Goal: Information Seeking & Learning: Learn about a topic

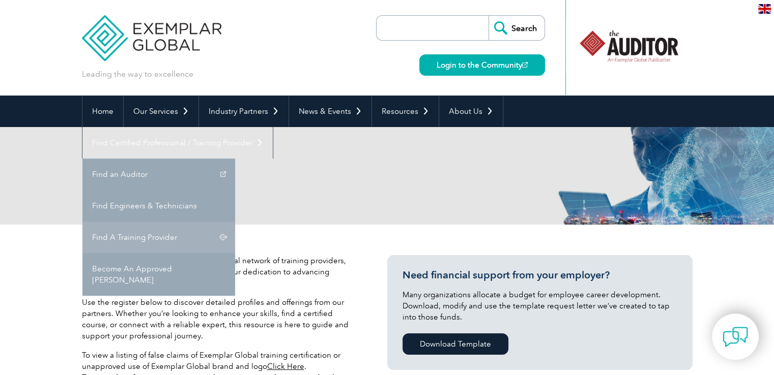
click at [235, 222] on link "Find A Training Provider" at bounding box center [158, 238] width 153 height 32
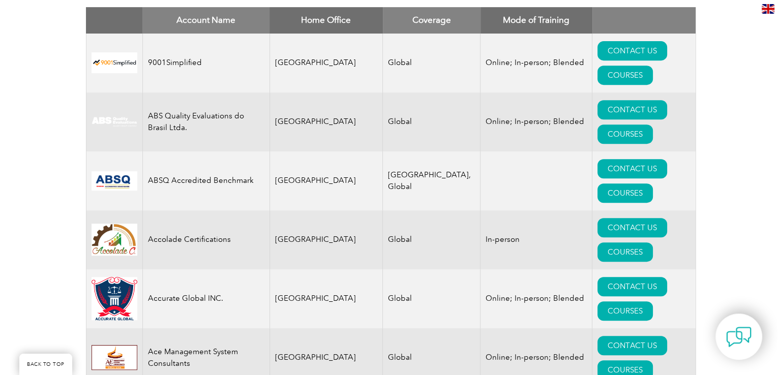
scroll to position [458, 0]
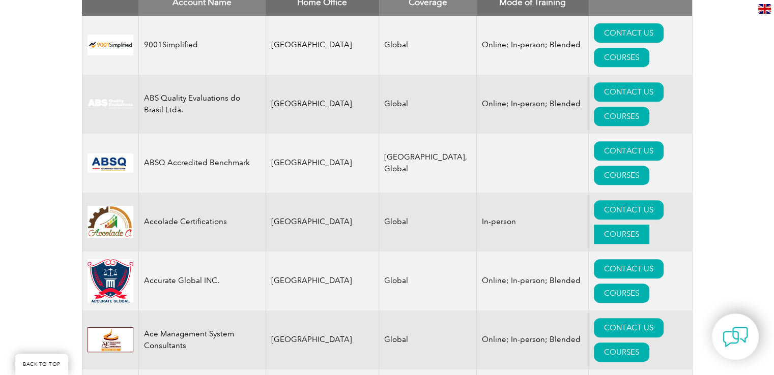
click at [639, 225] on link "COURSES" at bounding box center [621, 234] width 55 height 19
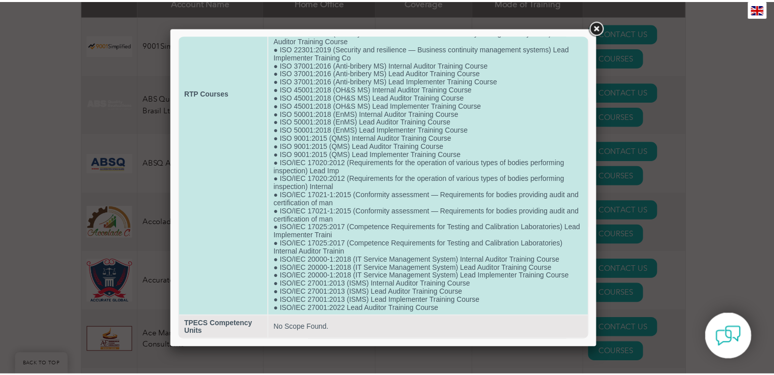
scroll to position [0, 0]
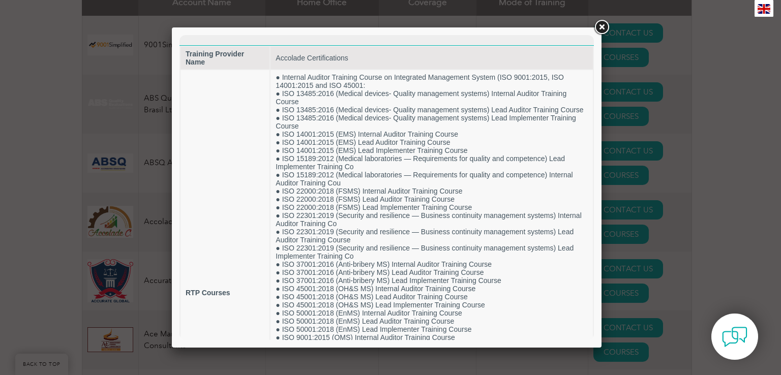
click at [602, 27] on link at bounding box center [602, 27] width 18 height 18
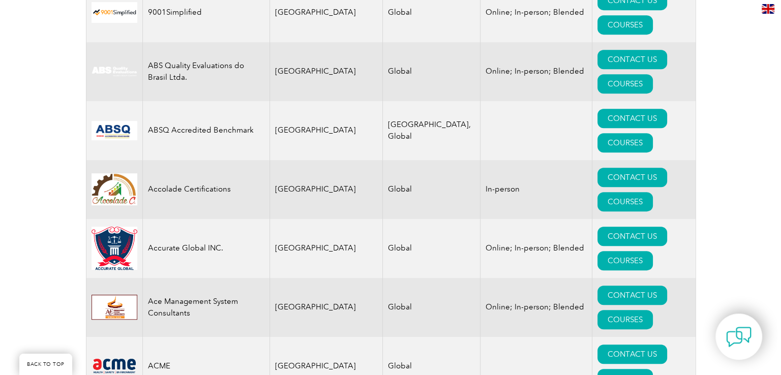
scroll to position [509, 0]
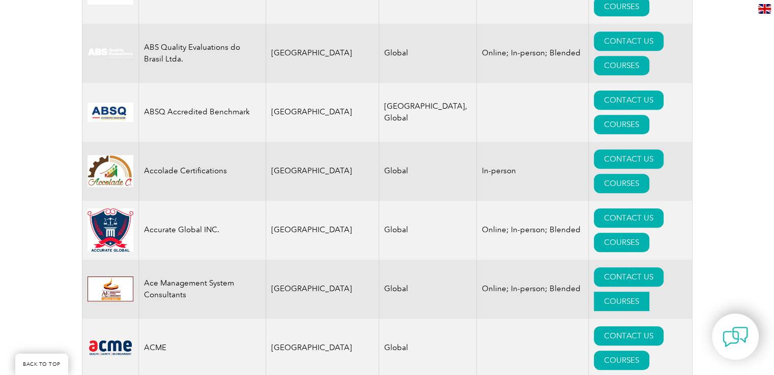
click at [648, 292] on link "COURSES" at bounding box center [621, 301] width 55 height 19
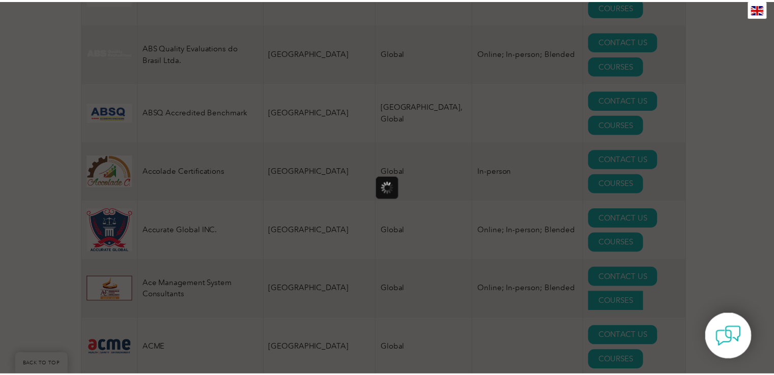
scroll to position [0, 0]
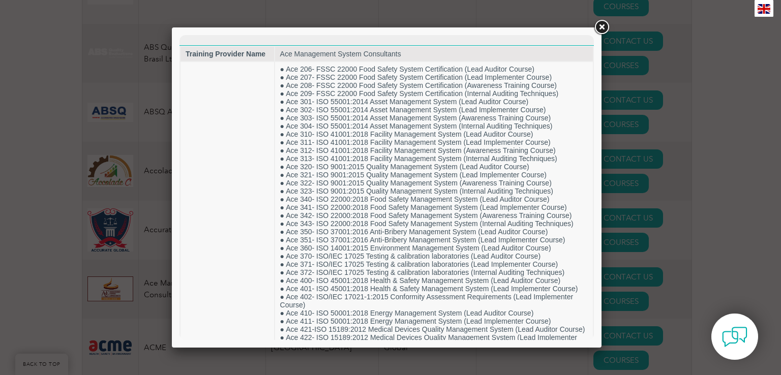
click at [602, 24] on link at bounding box center [602, 27] width 18 height 18
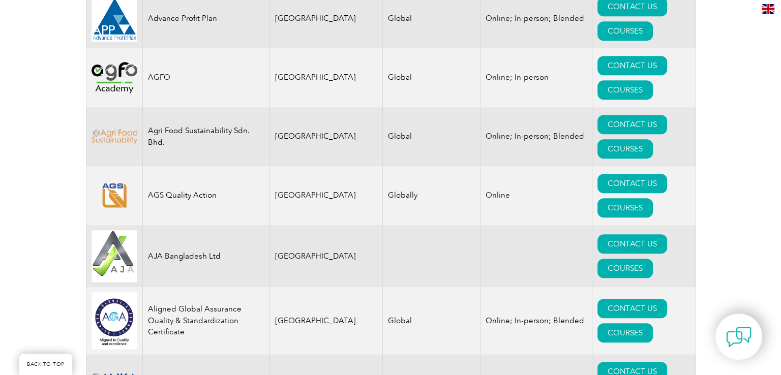
scroll to position [967, 0]
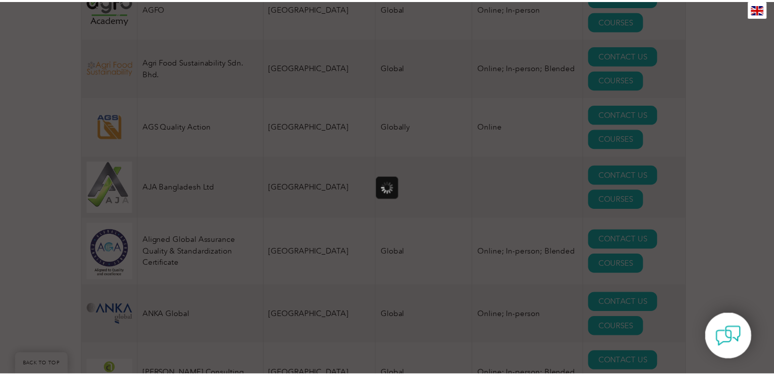
scroll to position [0, 0]
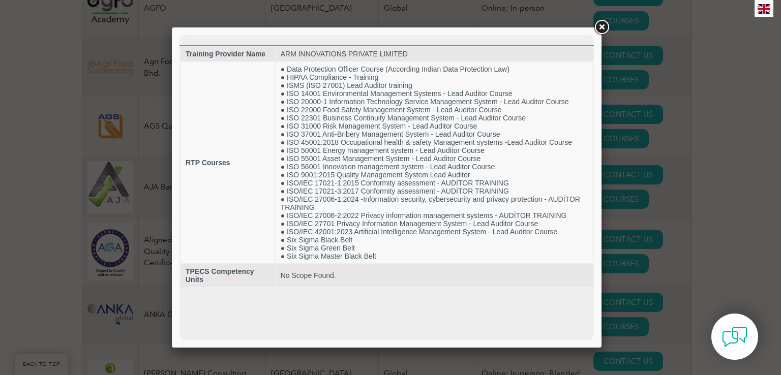
click at [602, 28] on link at bounding box center [602, 27] width 18 height 18
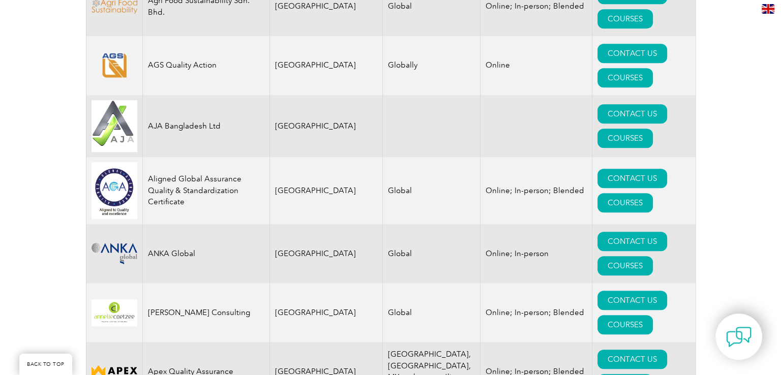
scroll to position [1119, 0]
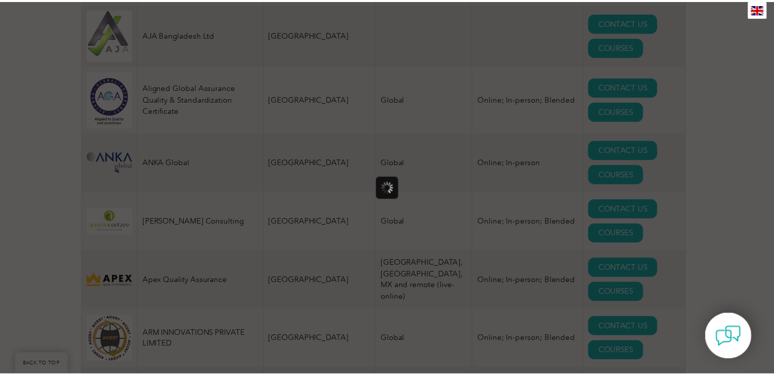
scroll to position [0, 0]
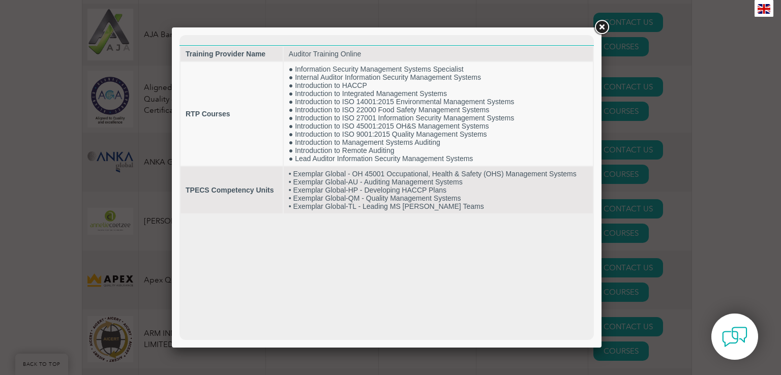
click at [602, 27] on link at bounding box center [602, 27] width 18 height 18
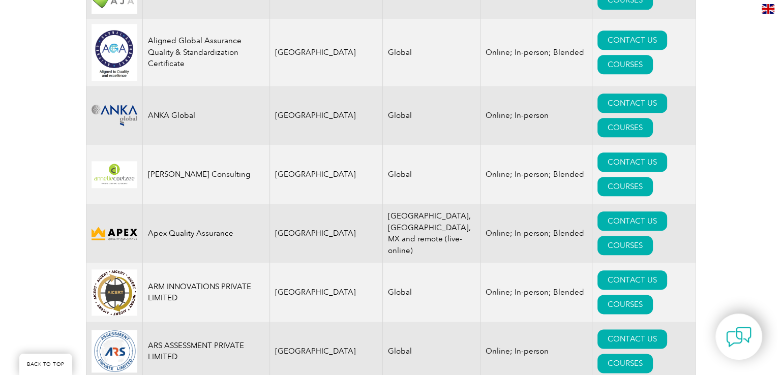
scroll to position [1221, 0]
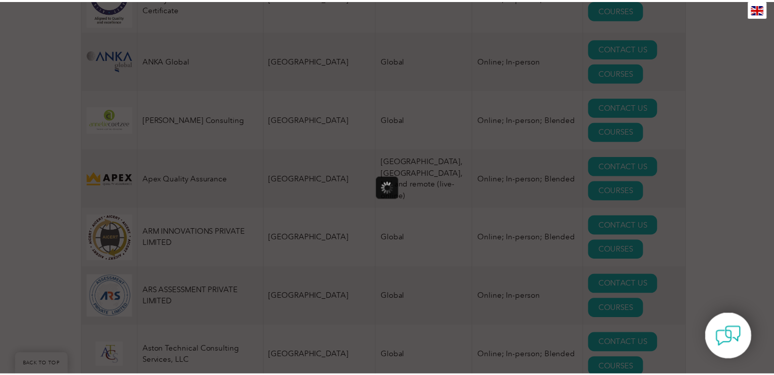
scroll to position [0, 0]
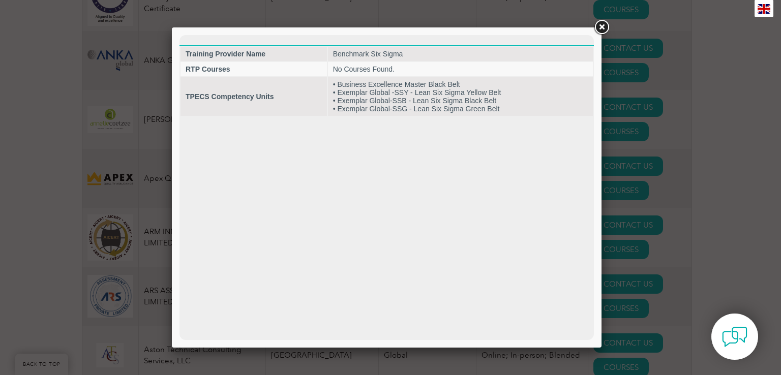
click at [606, 23] on link at bounding box center [602, 27] width 18 height 18
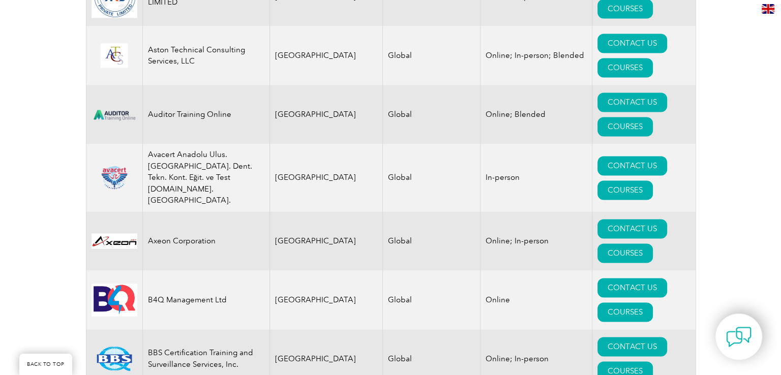
scroll to position [1526, 0]
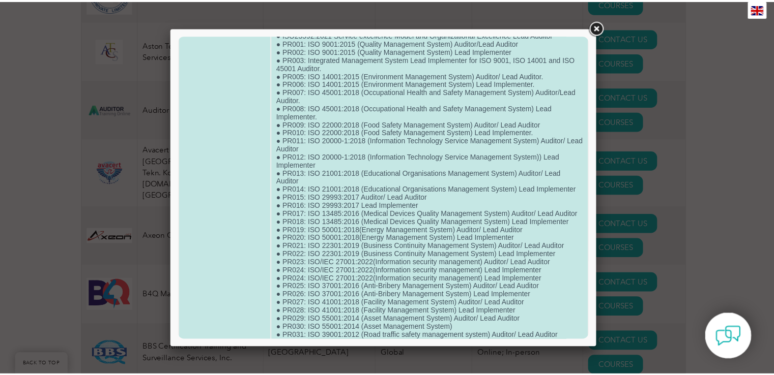
scroll to position [102, 0]
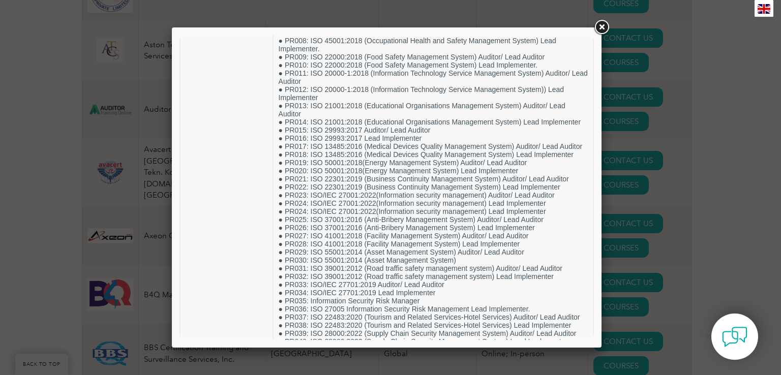
click at [600, 31] on link at bounding box center [602, 27] width 18 height 18
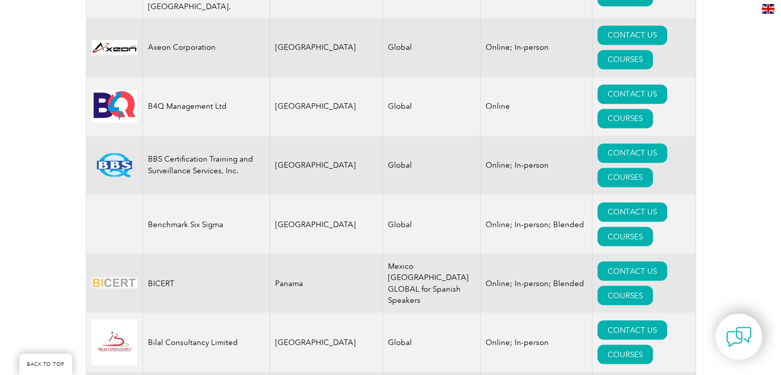
scroll to position [1730, 0]
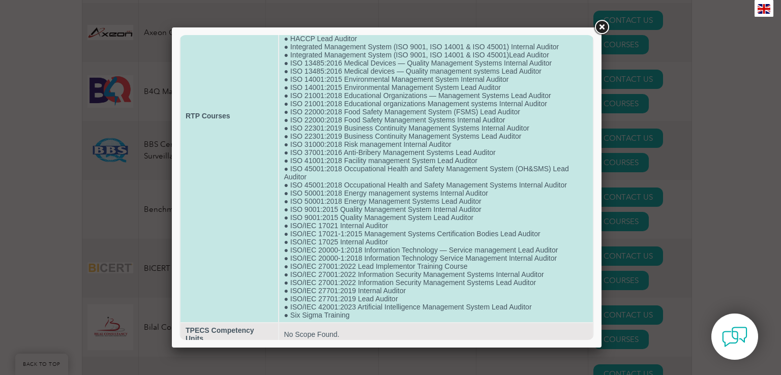
scroll to position [183, 0]
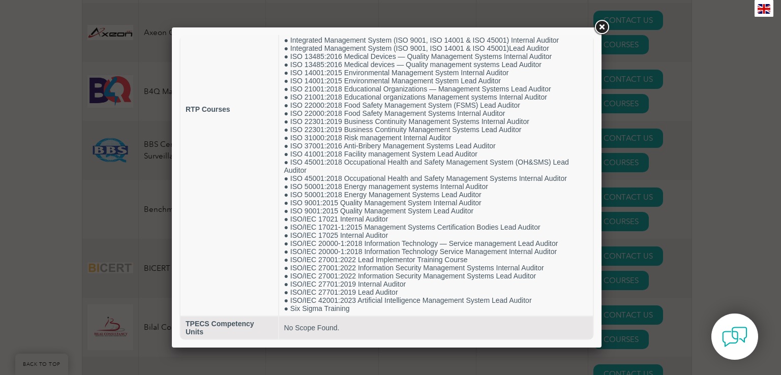
click at [602, 26] on link at bounding box center [602, 27] width 18 height 18
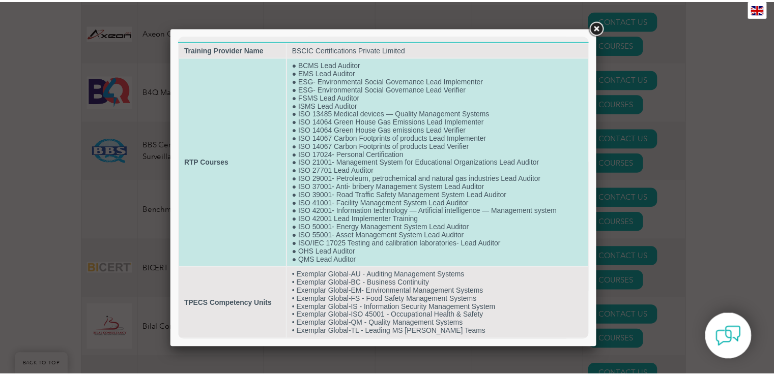
scroll to position [0, 0]
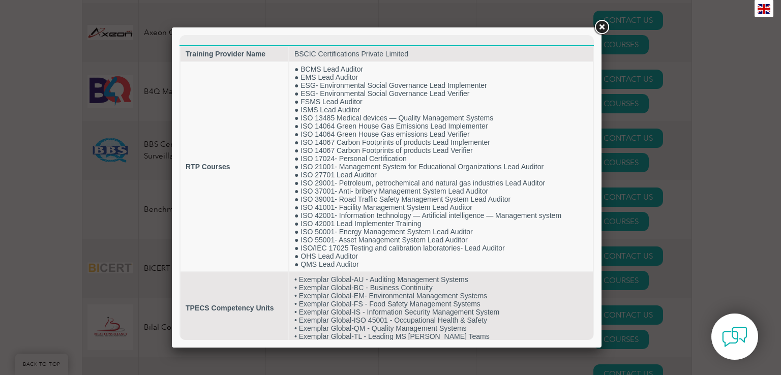
click at [605, 25] on link at bounding box center [602, 27] width 18 height 18
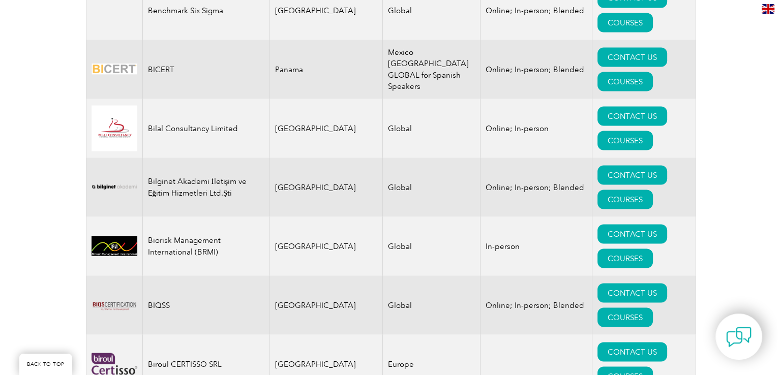
scroll to position [2035, 0]
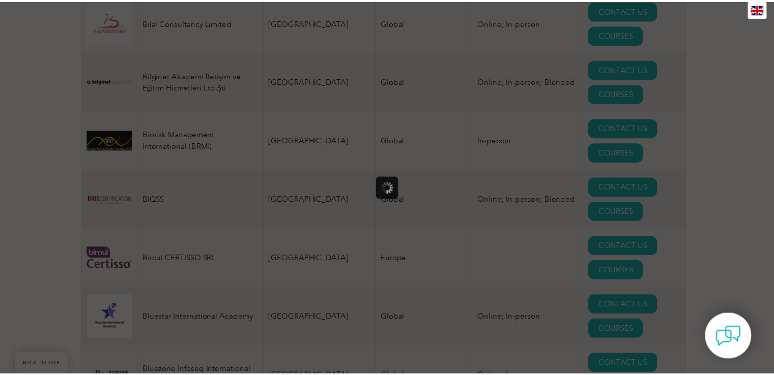
scroll to position [0, 0]
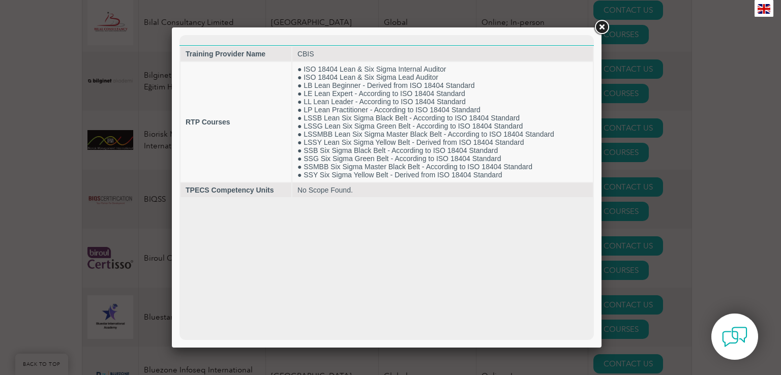
click at [599, 24] on link at bounding box center [602, 27] width 18 height 18
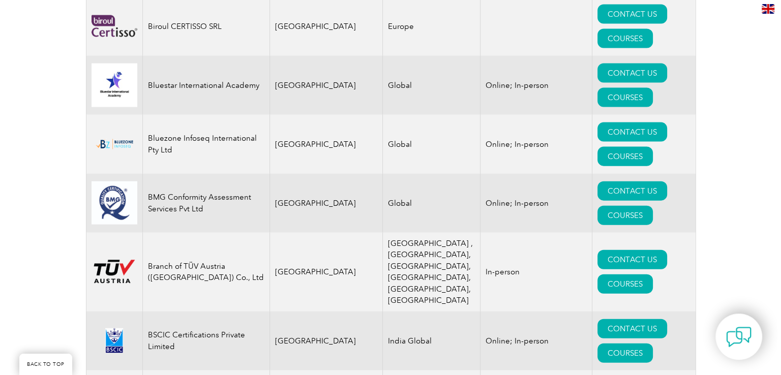
scroll to position [2290, 0]
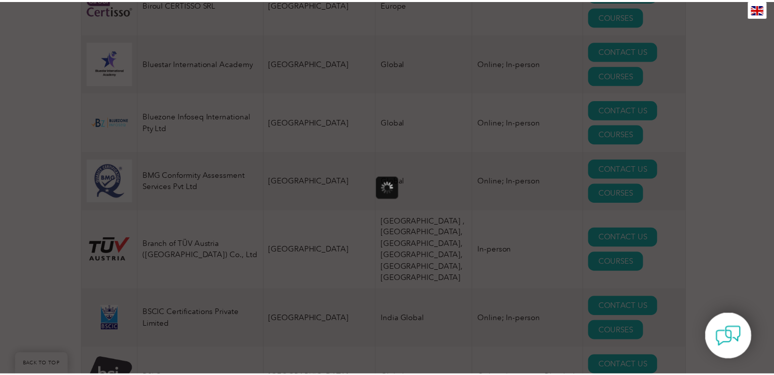
scroll to position [0, 0]
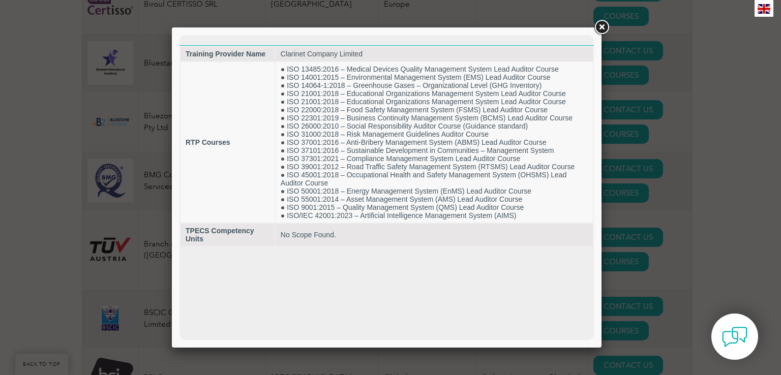
click at [606, 24] on link at bounding box center [602, 27] width 18 height 18
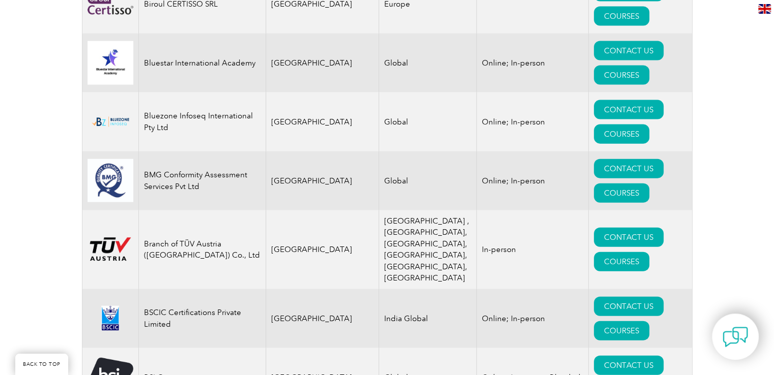
drag, startPoint x: 142, startPoint y: 232, endPoint x: 241, endPoint y: 233, distance: 98.7
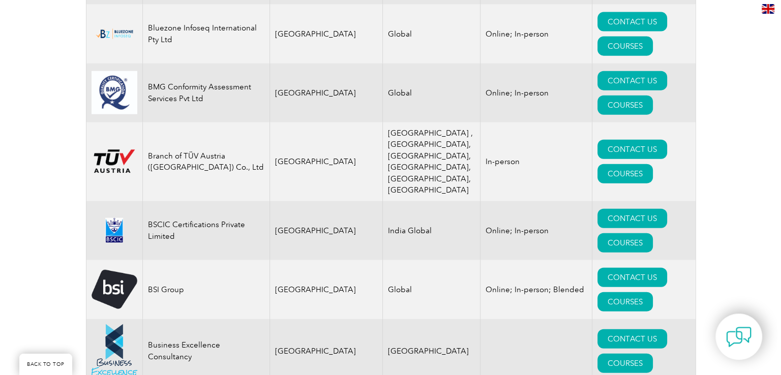
scroll to position [2493, 0]
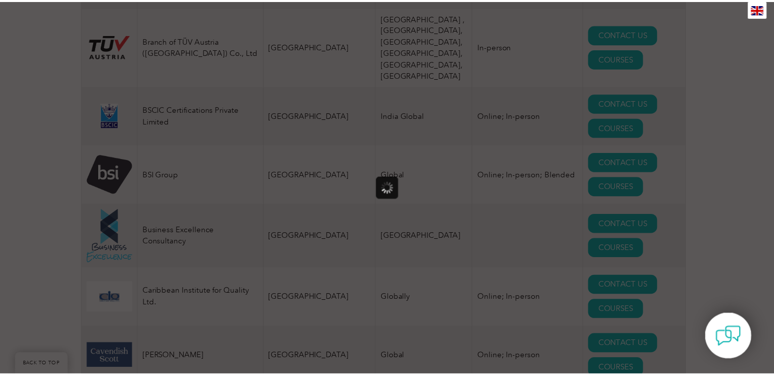
scroll to position [0, 0]
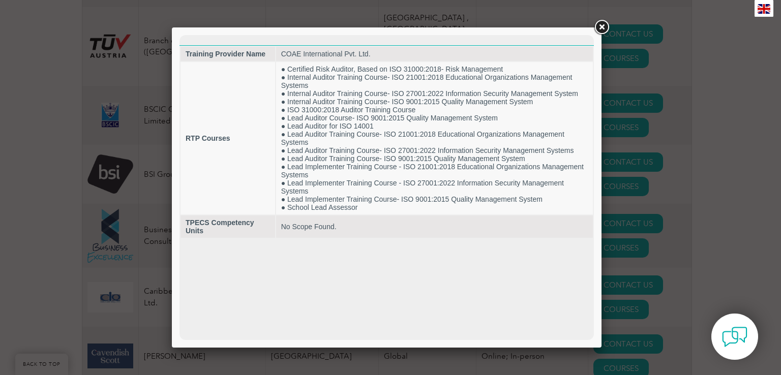
click at [598, 24] on link at bounding box center [602, 27] width 18 height 18
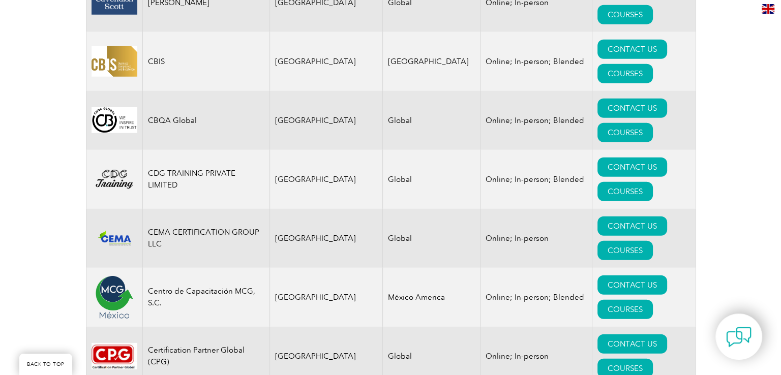
scroll to position [2849, 0]
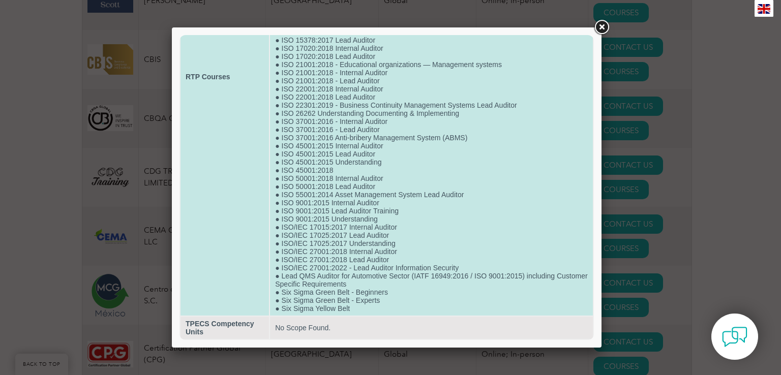
scroll to position [273, 0]
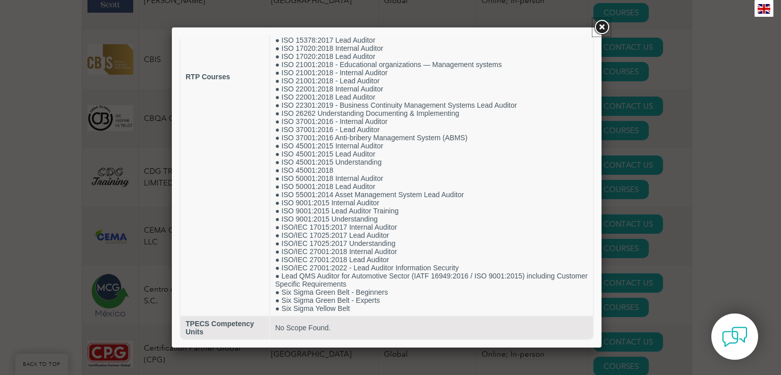
click at [602, 23] on link at bounding box center [602, 27] width 18 height 18
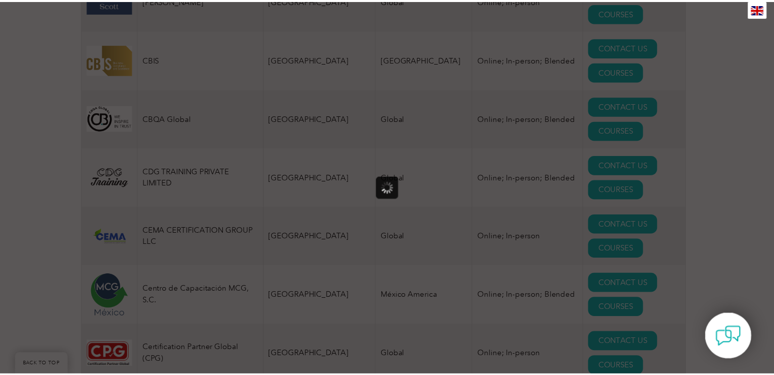
scroll to position [0, 0]
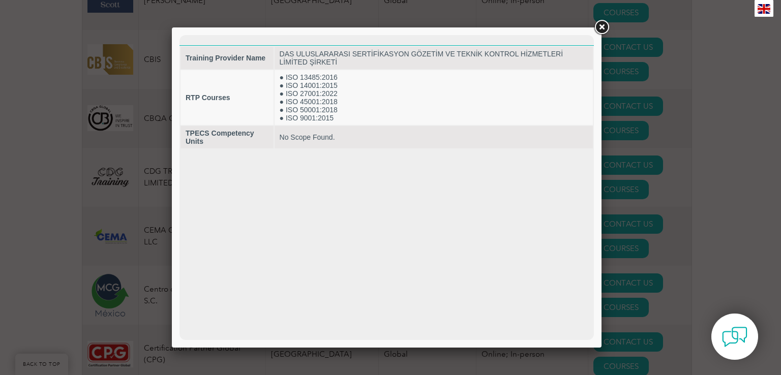
click at [605, 23] on link at bounding box center [602, 27] width 18 height 18
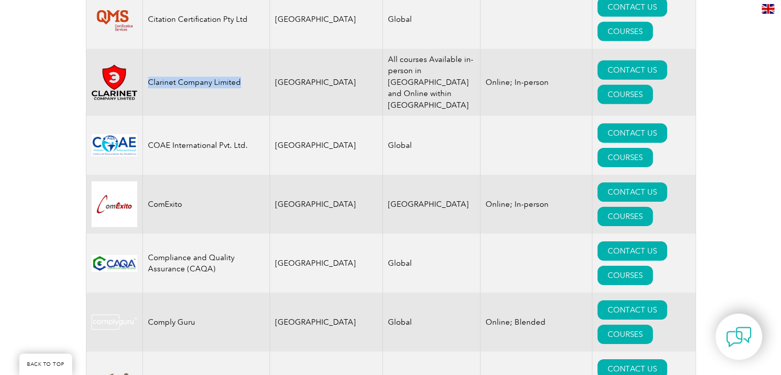
scroll to position [3256, 0]
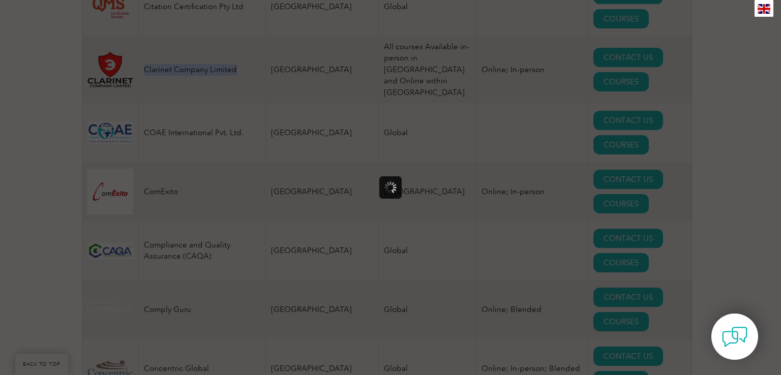
scroll to position [0, 0]
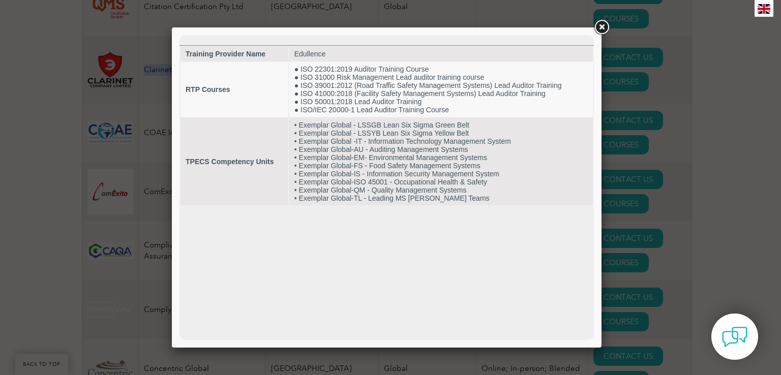
click at [606, 26] on link at bounding box center [602, 27] width 18 height 18
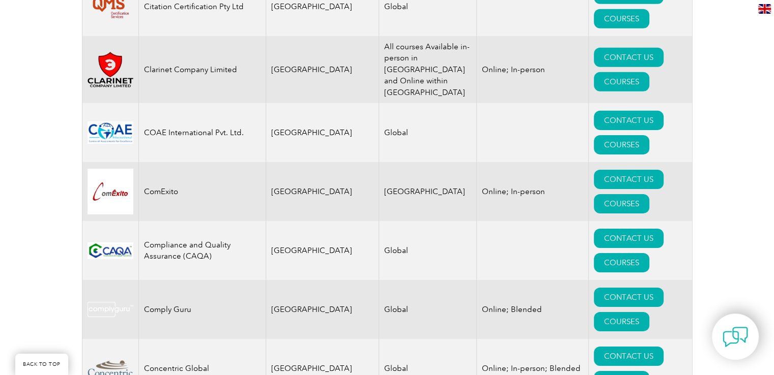
drag, startPoint x: 175, startPoint y: 244, endPoint x: 140, endPoint y: 239, distance: 35.0
drag, startPoint x: 188, startPoint y: 246, endPoint x: 144, endPoint y: 241, distance: 44.0
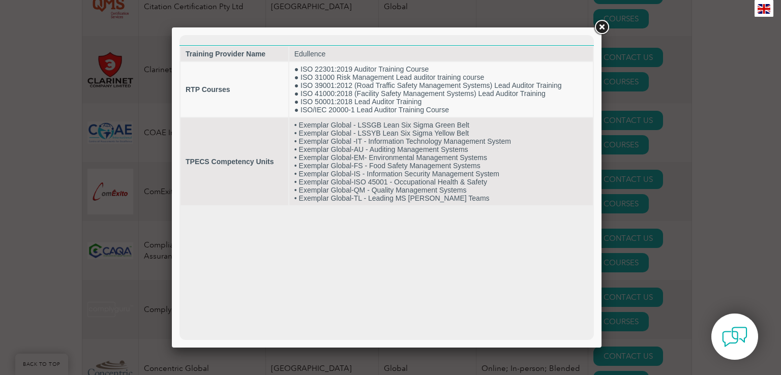
click at [603, 25] on link at bounding box center [602, 27] width 18 height 18
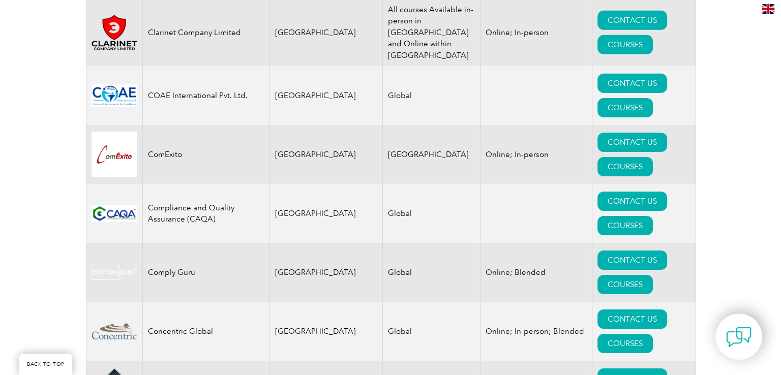
scroll to position [3409, 0]
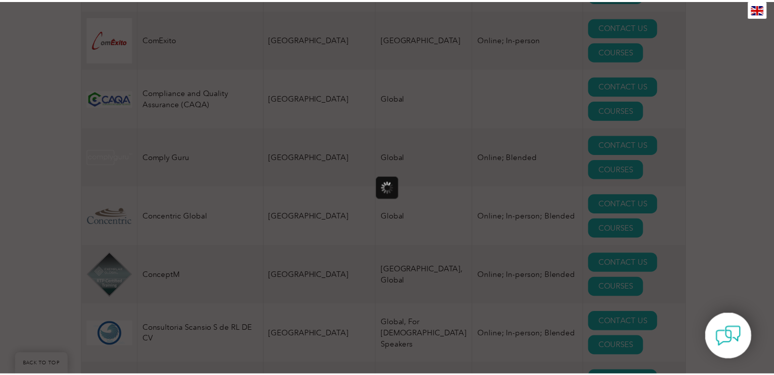
scroll to position [0, 0]
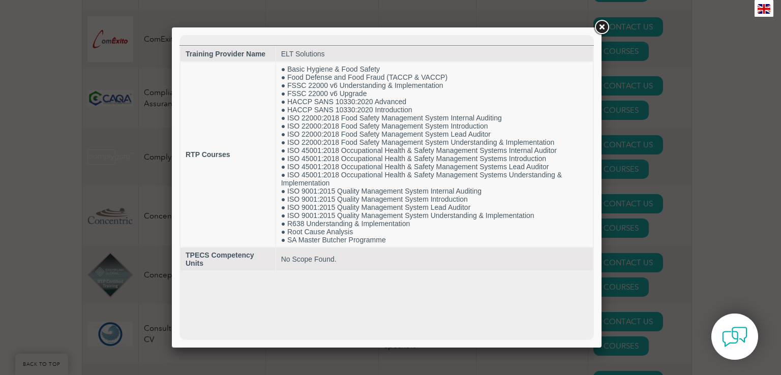
click at [611, 26] on link at bounding box center [602, 27] width 18 height 18
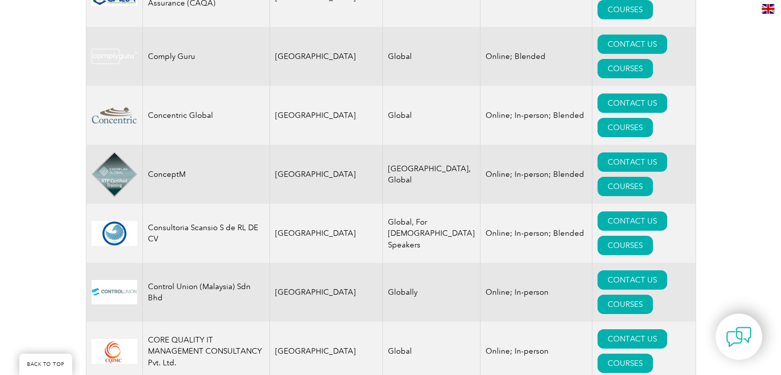
scroll to position [3511, 0]
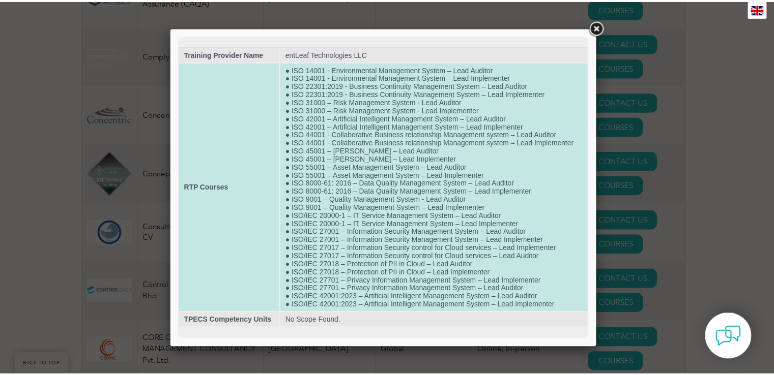
scroll to position [13, 0]
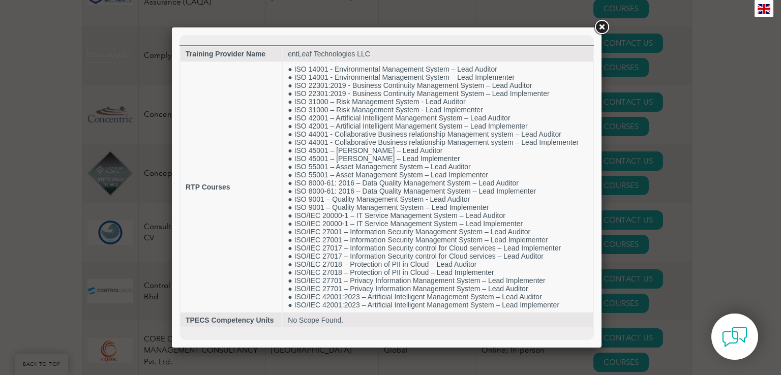
click at [604, 29] on link at bounding box center [602, 27] width 18 height 18
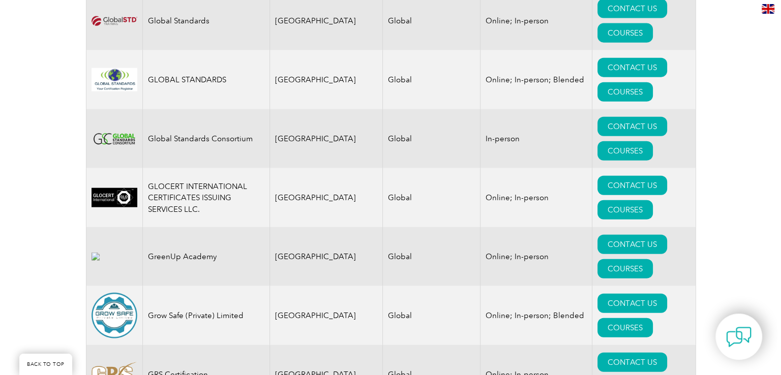
scroll to position [6258, 0]
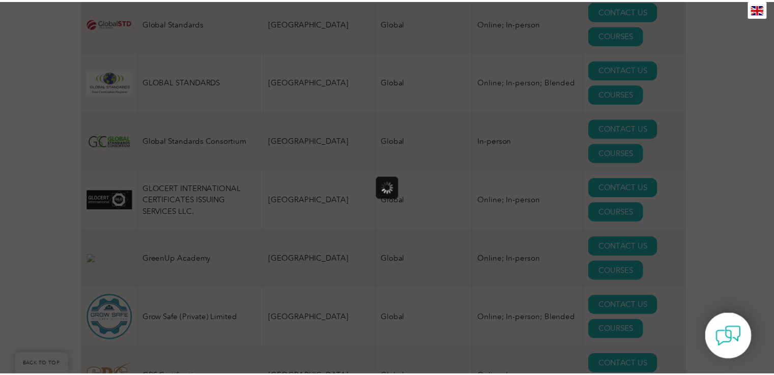
scroll to position [0, 0]
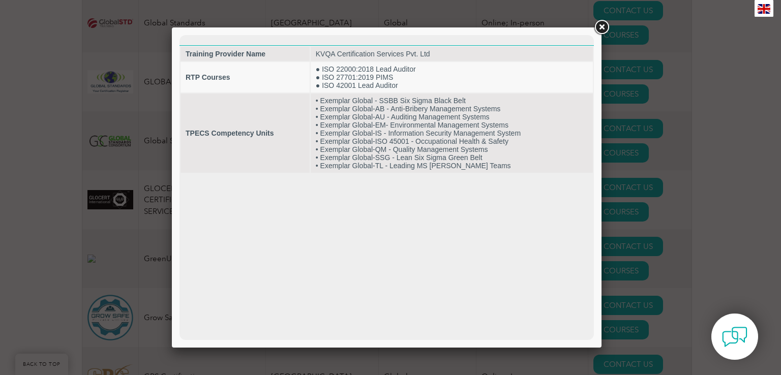
click at [609, 29] on link at bounding box center [602, 27] width 18 height 18
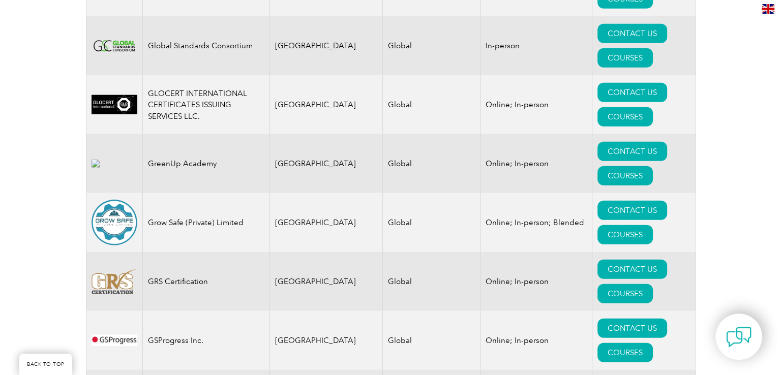
scroll to position [6360, 0]
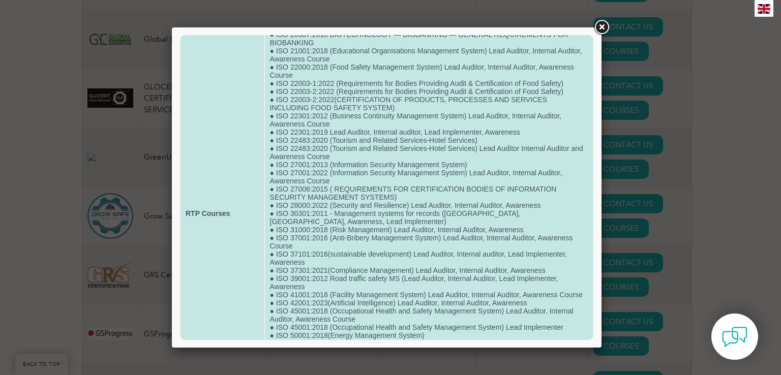
scroll to position [305, 0]
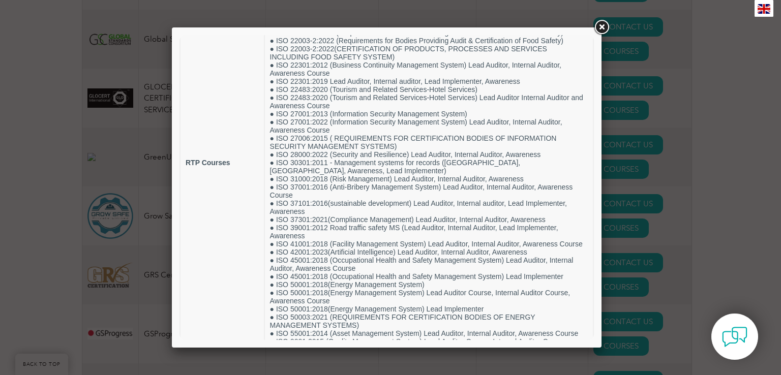
click at [610, 26] on link at bounding box center [602, 27] width 18 height 18
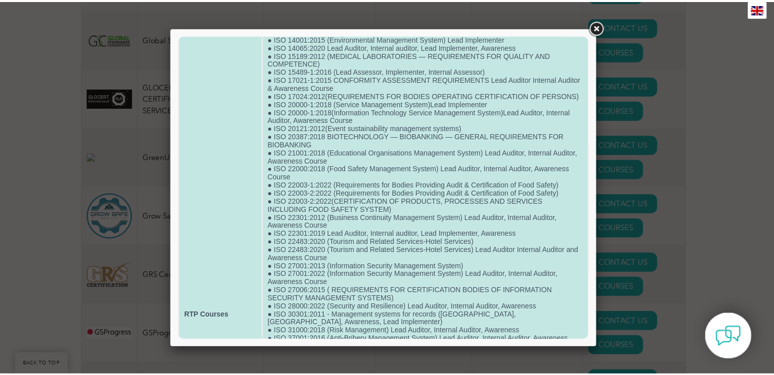
scroll to position [407, 0]
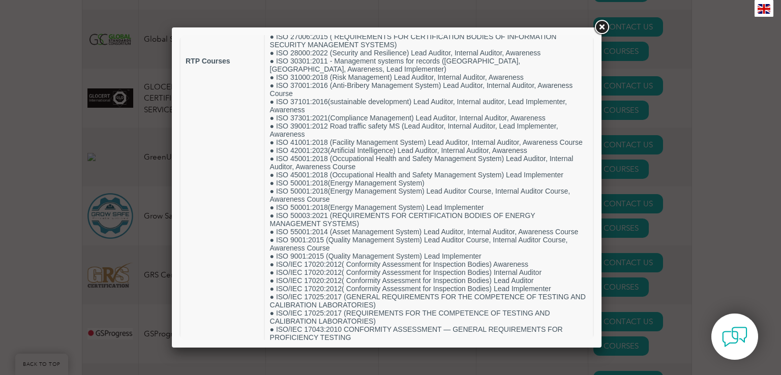
click at [605, 29] on link at bounding box center [602, 27] width 18 height 18
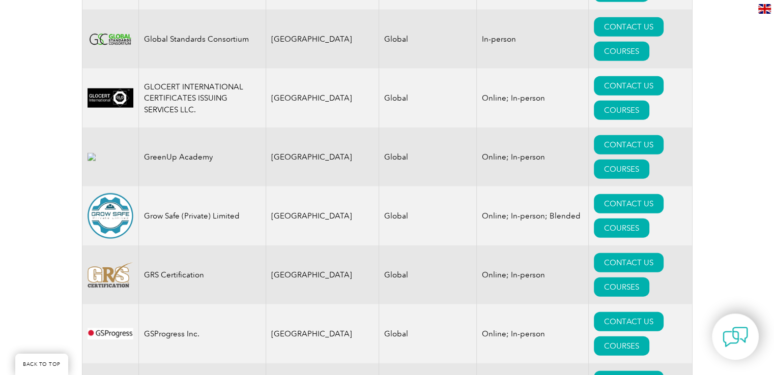
drag, startPoint x: 240, startPoint y: 250, endPoint x: 143, endPoint y: 257, distance: 96.4
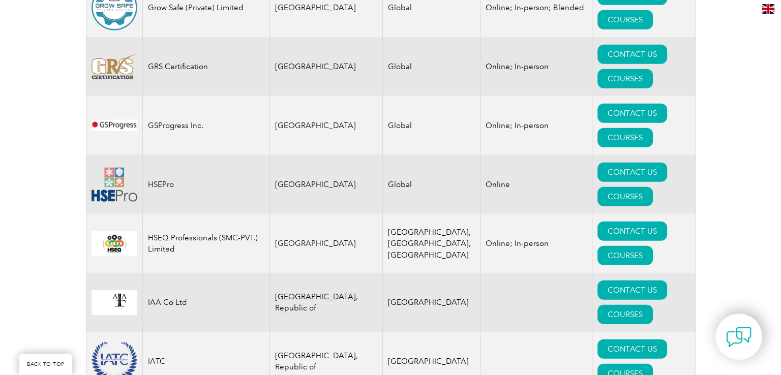
scroll to position [6563, 0]
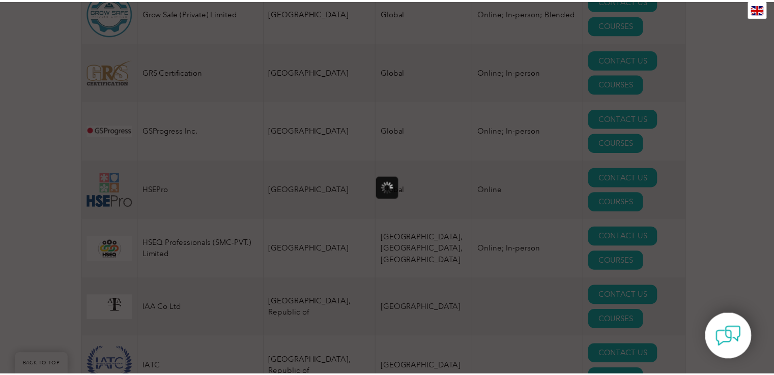
scroll to position [0, 0]
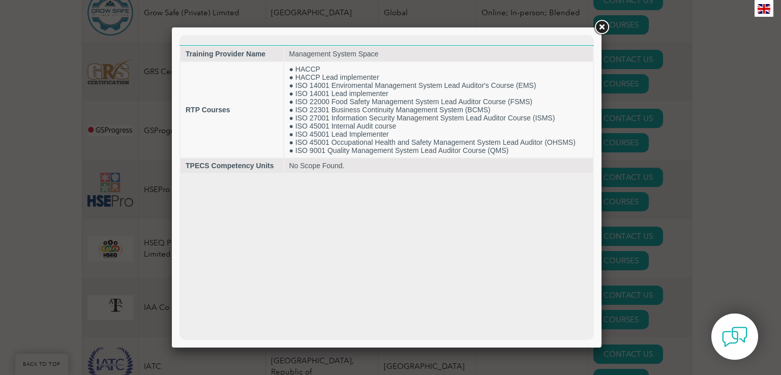
click at [597, 27] on link at bounding box center [602, 27] width 18 height 18
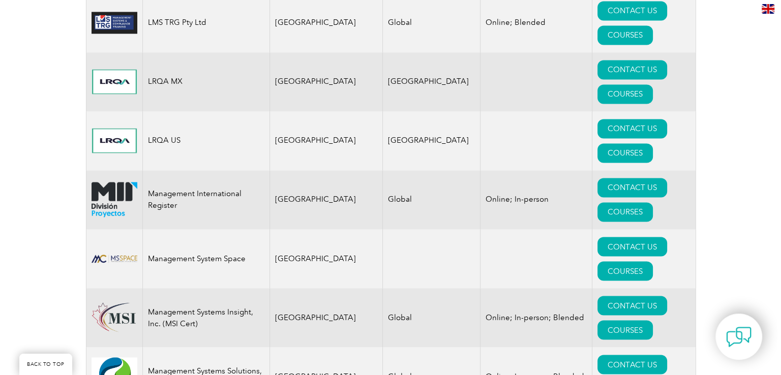
scroll to position [9463, 0]
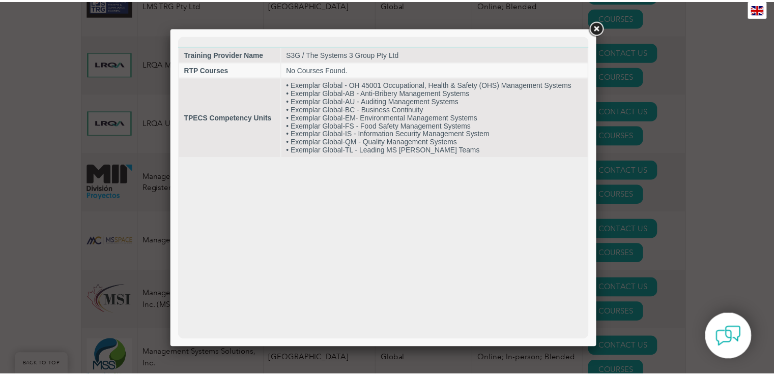
scroll to position [0, 0]
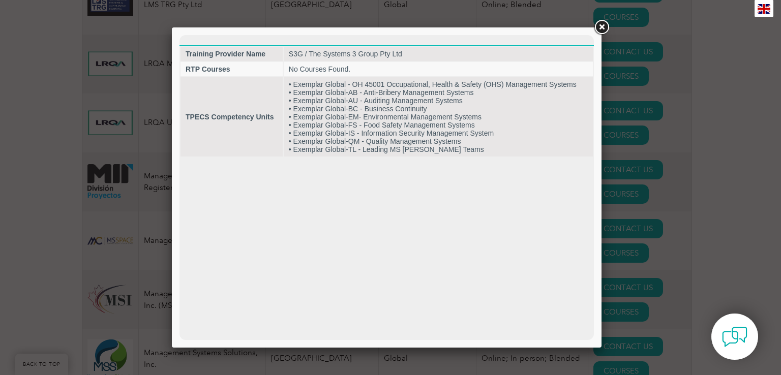
click at [602, 31] on link at bounding box center [602, 27] width 18 height 18
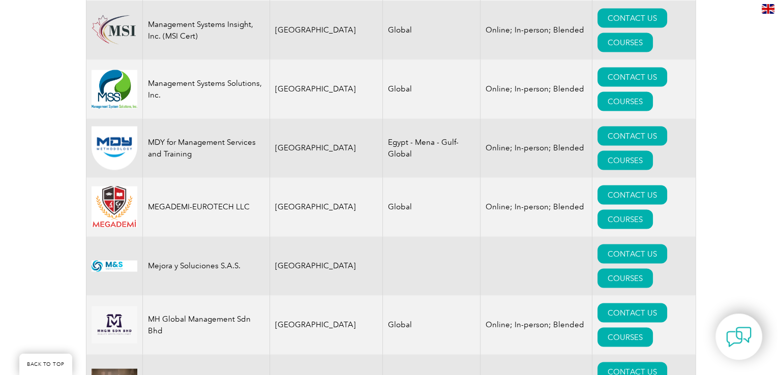
scroll to position [9870, 0]
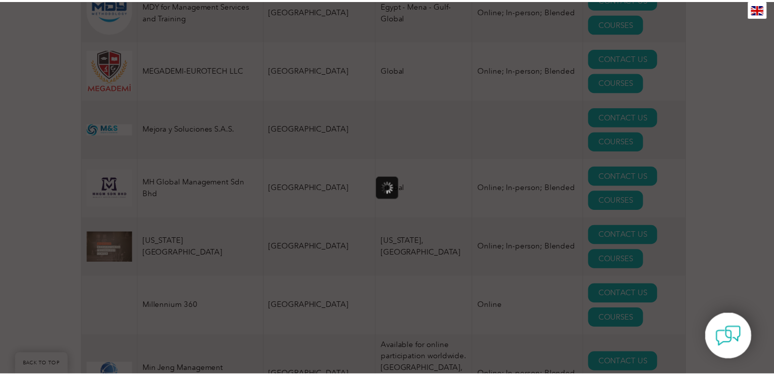
scroll to position [0, 0]
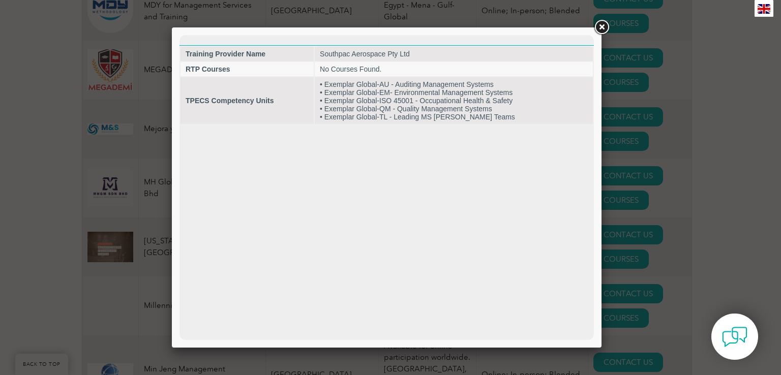
click at [597, 27] on link at bounding box center [602, 27] width 18 height 18
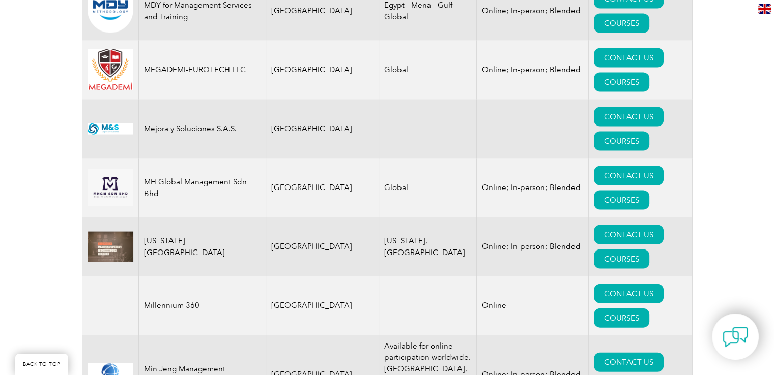
drag, startPoint x: 254, startPoint y: 270, endPoint x: 130, endPoint y: 277, distance: 124.3
drag, startPoint x: 175, startPoint y: 275, endPoint x: 156, endPoint y: 277, distance: 18.4
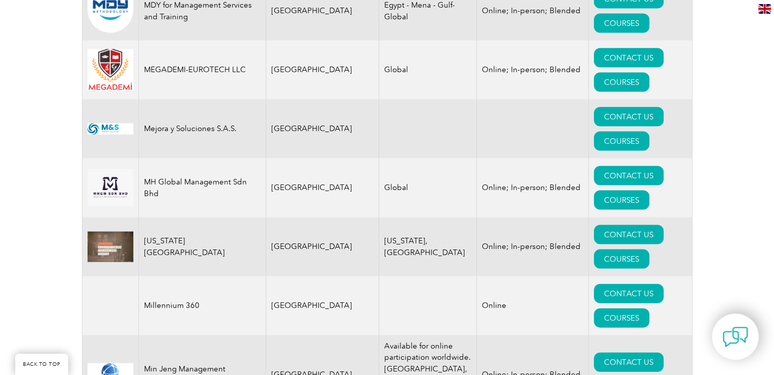
drag, startPoint x: 144, startPoint y: 270, endPoint x: 250, endPoint y: 265, distance: 105.9
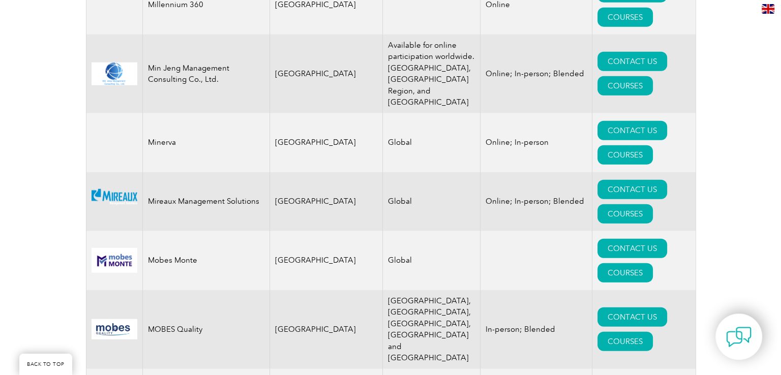
scroll to position [10176, 0]
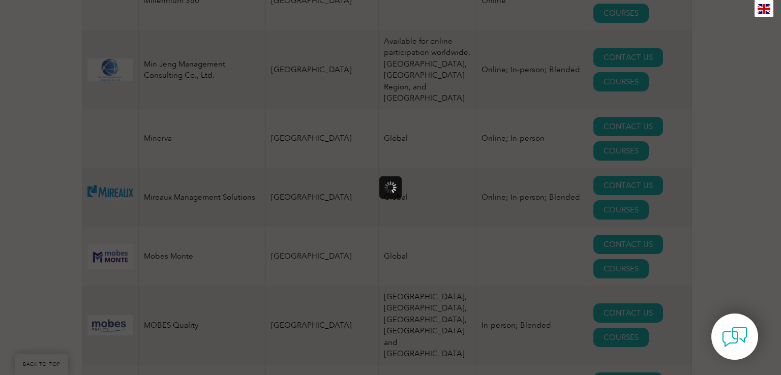
scroll to position [0, 0]
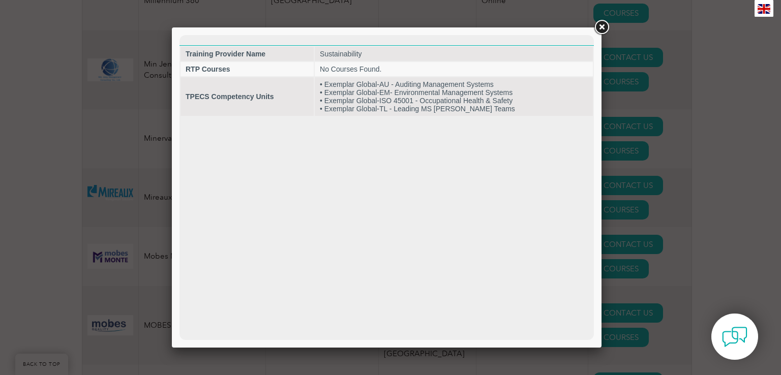
click at [608, 20] on link at bounding box center [602, 27] width 18 height 18
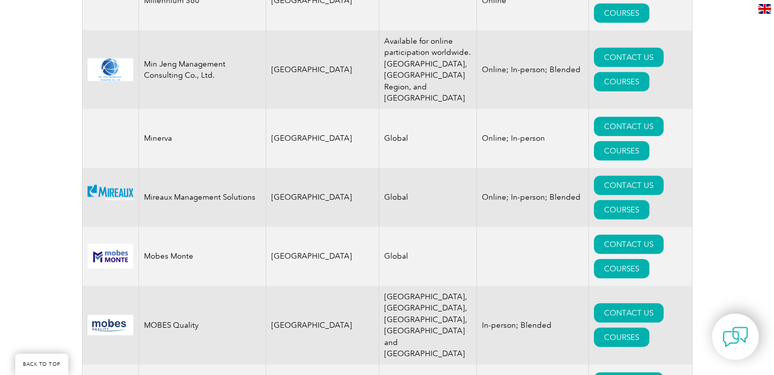
drag, startPoint x: 211, startPoint y: 214, endPoint x: 120, endPoint y: 206, distance: 90.9
drag, startPoint x: 151, startPoint y: 213, endPoint x: 192, endPoint y: 217, distance: 41.4
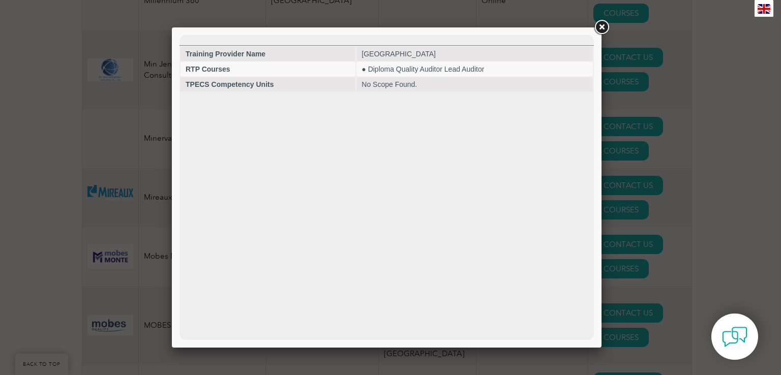
click at [602, 24] on link at bounding box center [602, 27] width 18 height 18
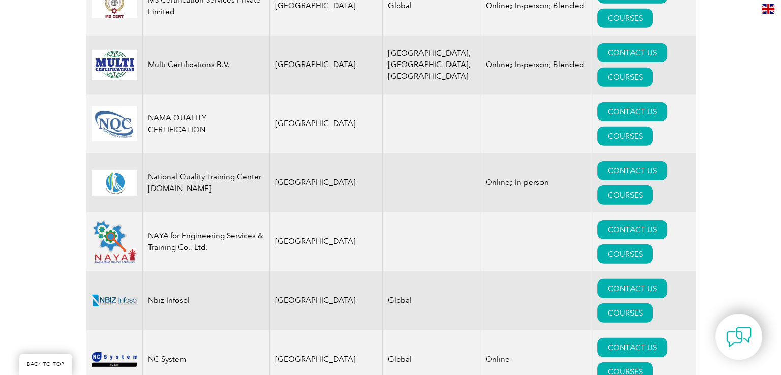
scroll to position [10685, 0]
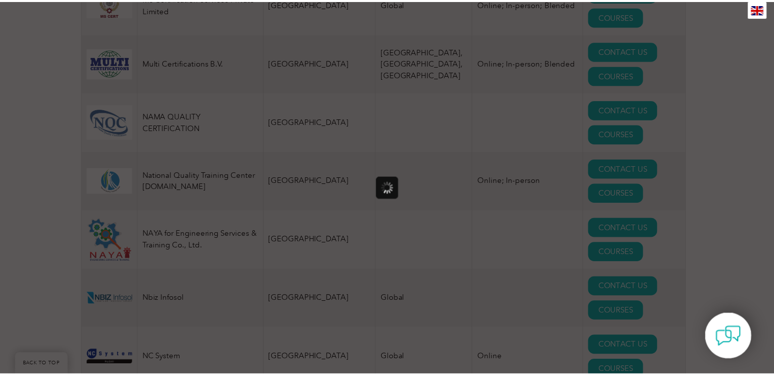
scroll to position [0, 0]
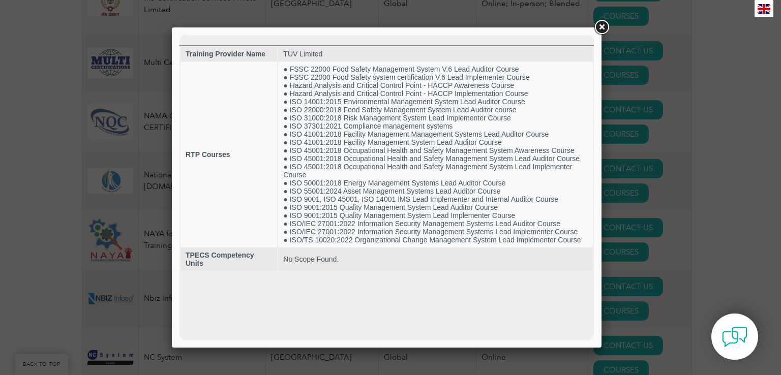
click at [603, 26] on link at bounding box center [602, 27] width 18 height 18
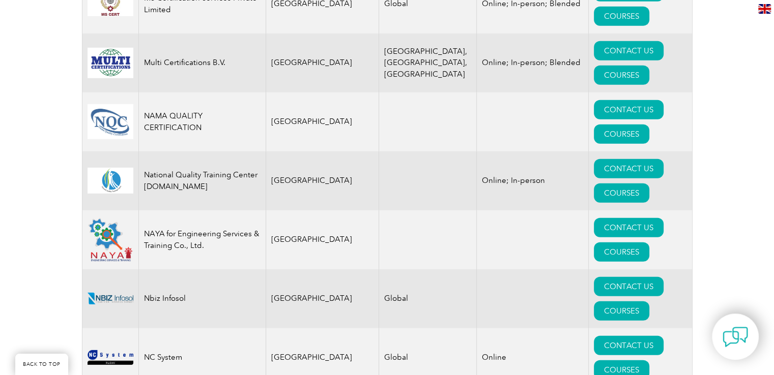
drag, startPoint x: 144, startPoint y: 189, endPoint x: 227, endPoint y: 190, distance: 82.9
drag, startPoint x: 143, startPoint y: 235, endPoint x: 191, endPoint y: 241, distance: 48.7
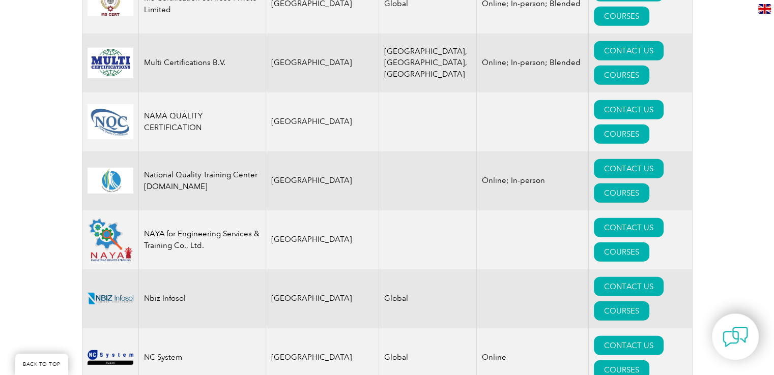
drag, startPoint x: 146, startPoint y: 289, endPoint x: 213, endPoint y: 290, distance: 67.2
drag, startPoint x: 137, startPoint y: 286, endPoint x: 173, endPoint y: 293, distance: 36.1
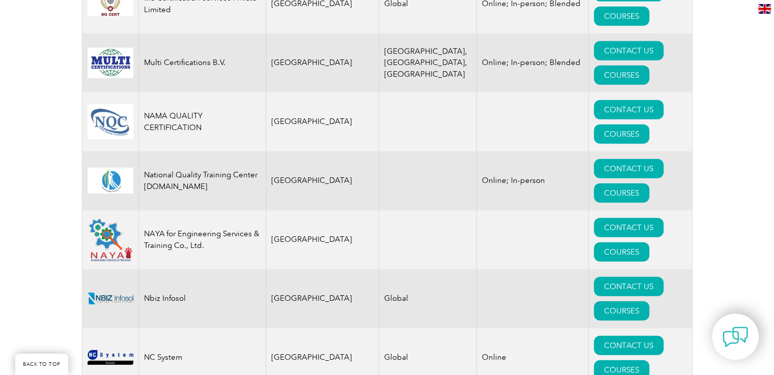
drag, startPoint x: 143, startPoint y: 287, endPoint x: 225, endPoint y: 291, distance: 82.5
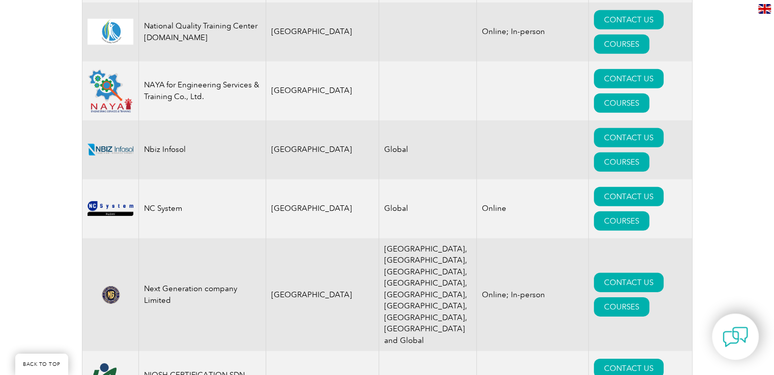
scroll to position [10888, 0]
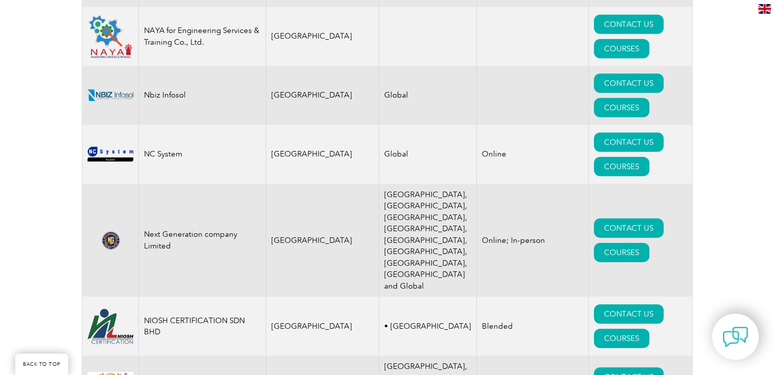
drag, startPoint x: 142, startPoint y: 114, endPoint x: 192, endPoint y: 125, distance: 50.5
